Goal: Information Seeking & Learning: Learn about a topic

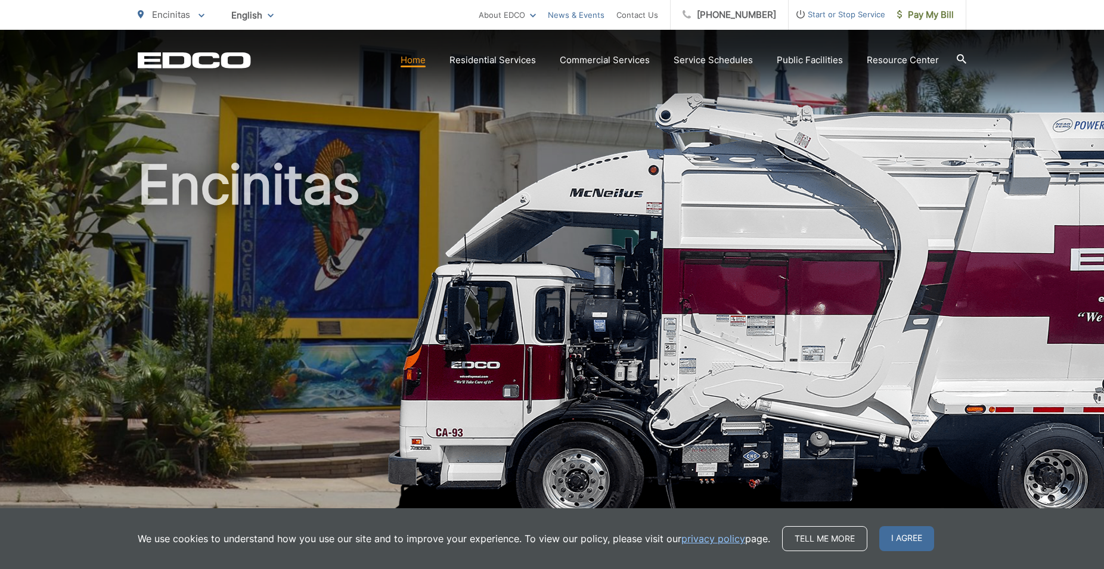
click at [575, 12] on link "News & Events" at bounding box center [576, 15] width 57 height 14
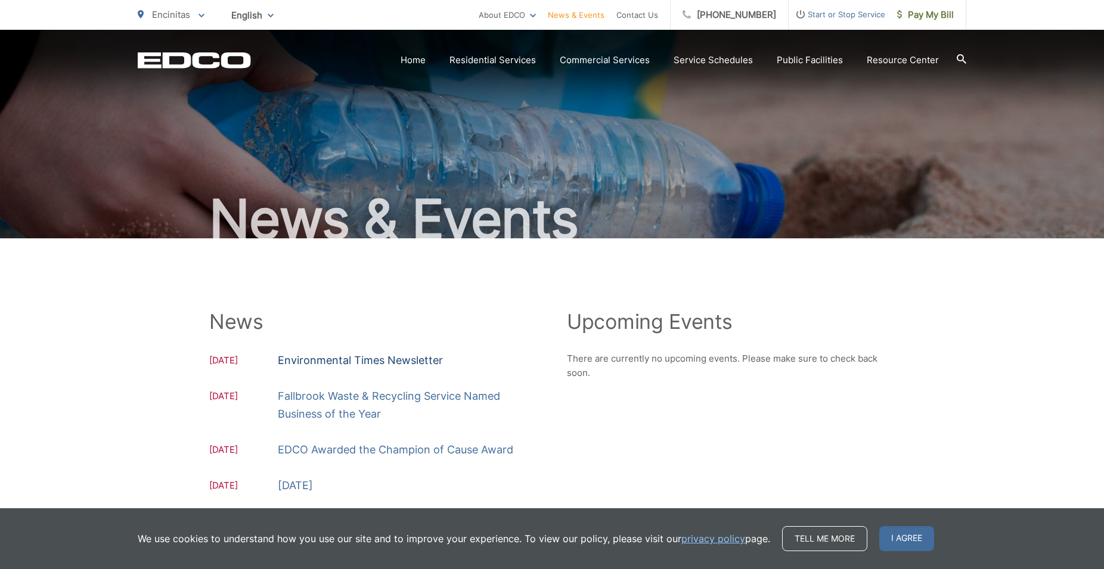
click at [356, 361] on link "Environmental Times Newsletter" at bounding box center [360, 361] width 165 height 18
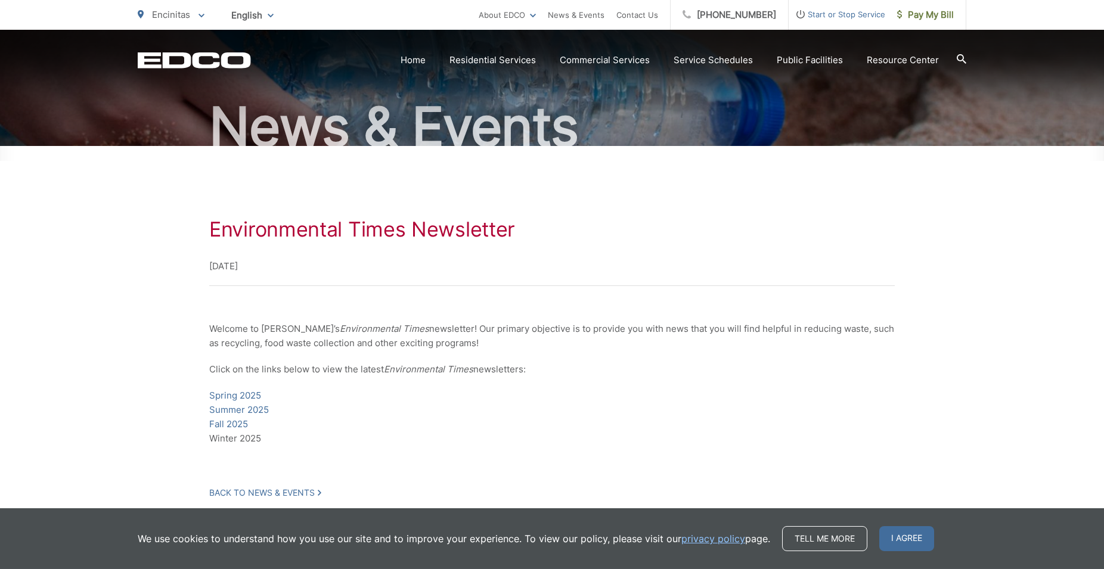
scroll to position [122, 0]
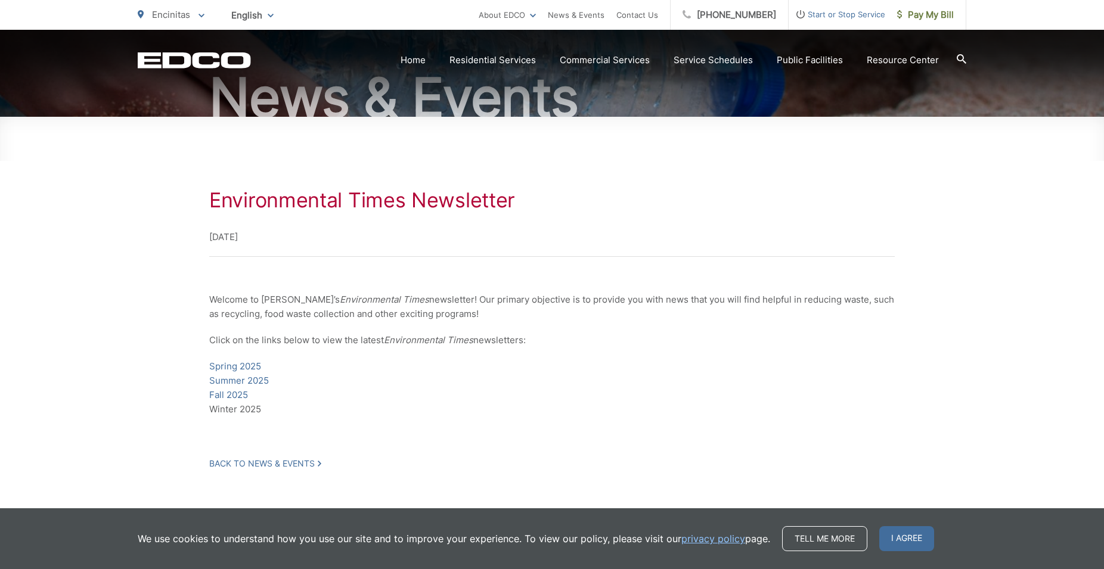
click at [237, 411] on p "Spring 2025 Summer 2025 Fall 2025 Winter 2025" at bounding box center [551, 387] width 685 height 57
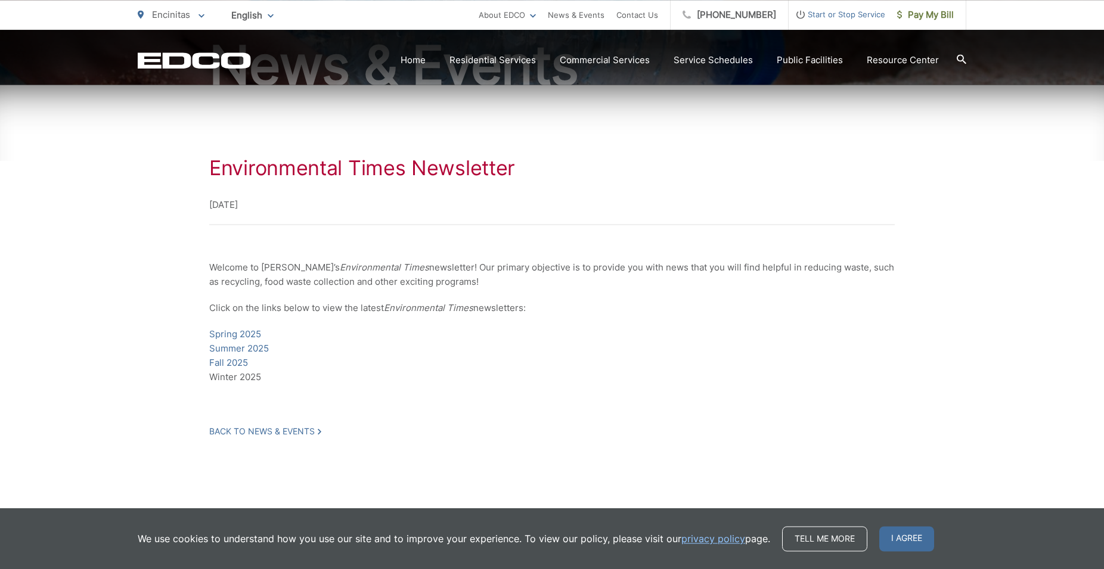
scroll to position [167, 0]
